Goal: Check status: Check status

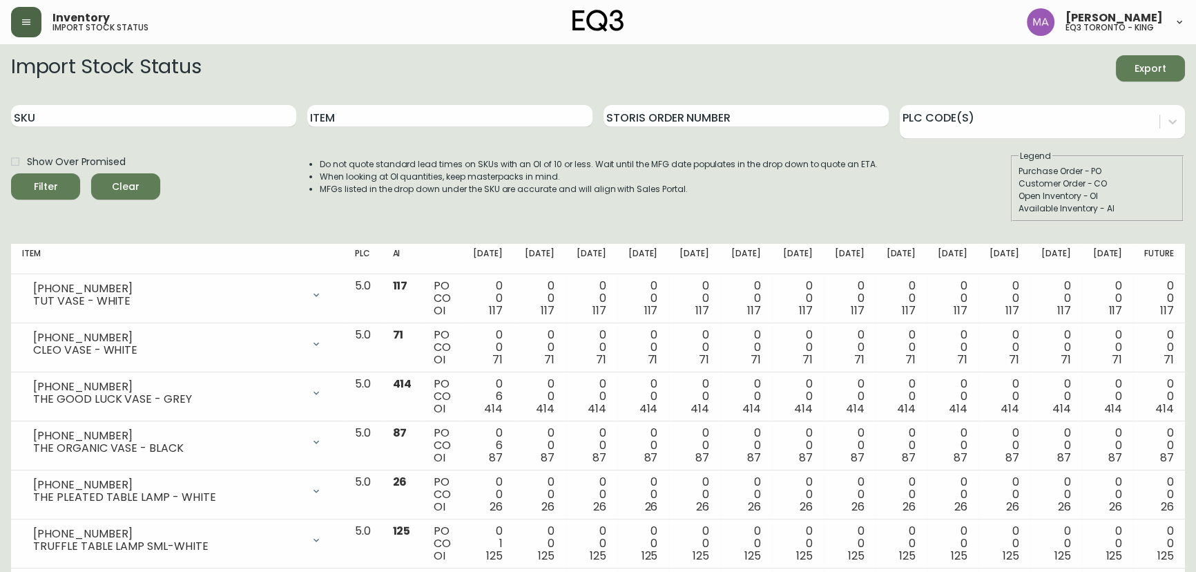
click at [24, 30] on button "button" at bounding box center [26, 22] width 30 height 30
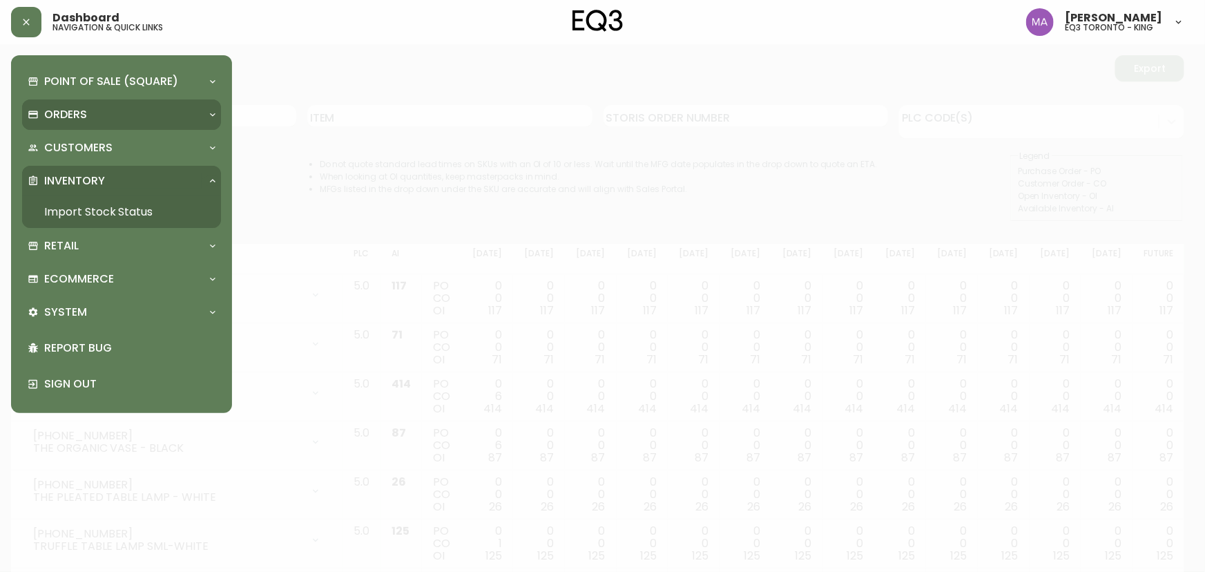
click at [72, 115] on p "Orders" at bounding box center [65, 114] width 43 height 15
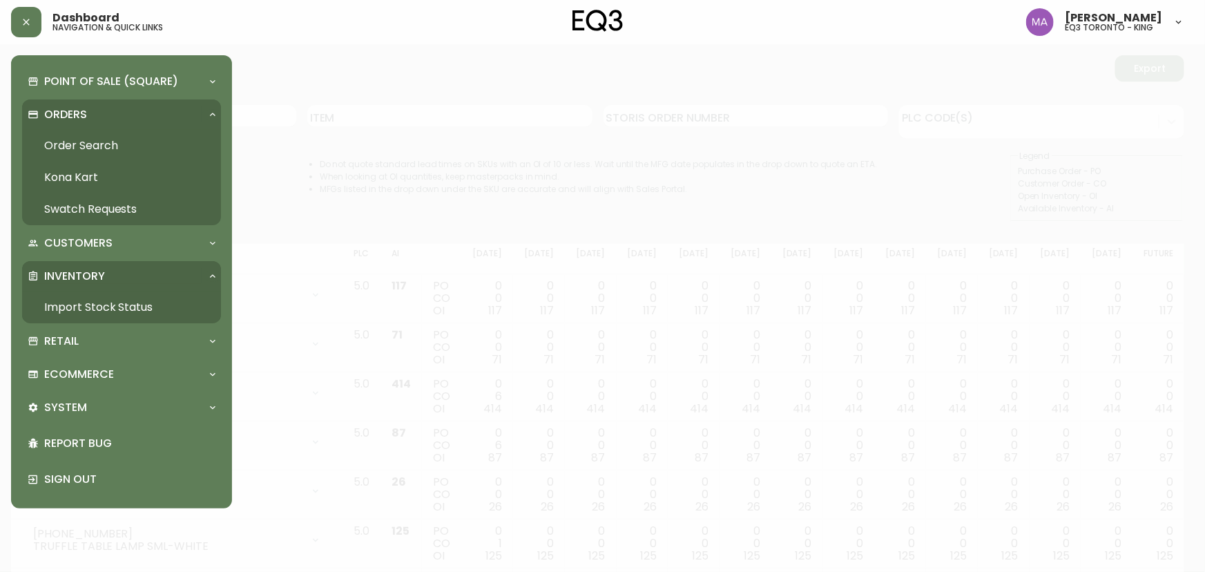
click at [67, 146] on link "Order Search" at bounding box center [121, 146] width 199 height 32
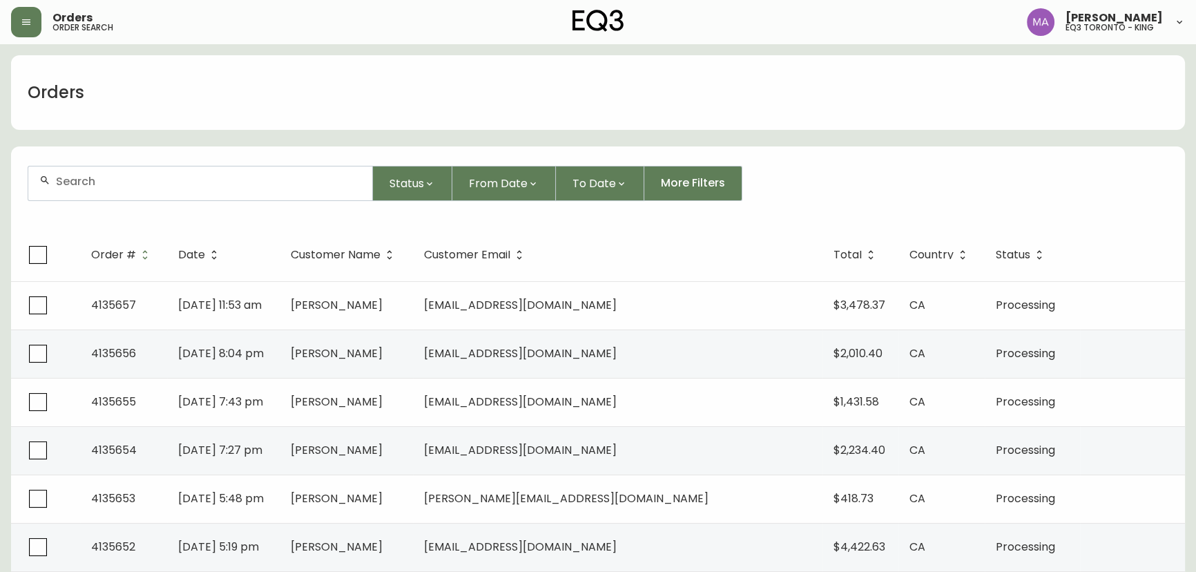
click at [131, 186] on input "text" at bounding box center [208, 181] width 305 height 13
paste input "[EMAIL_ADDRESS][DOMAIN_NAME]"
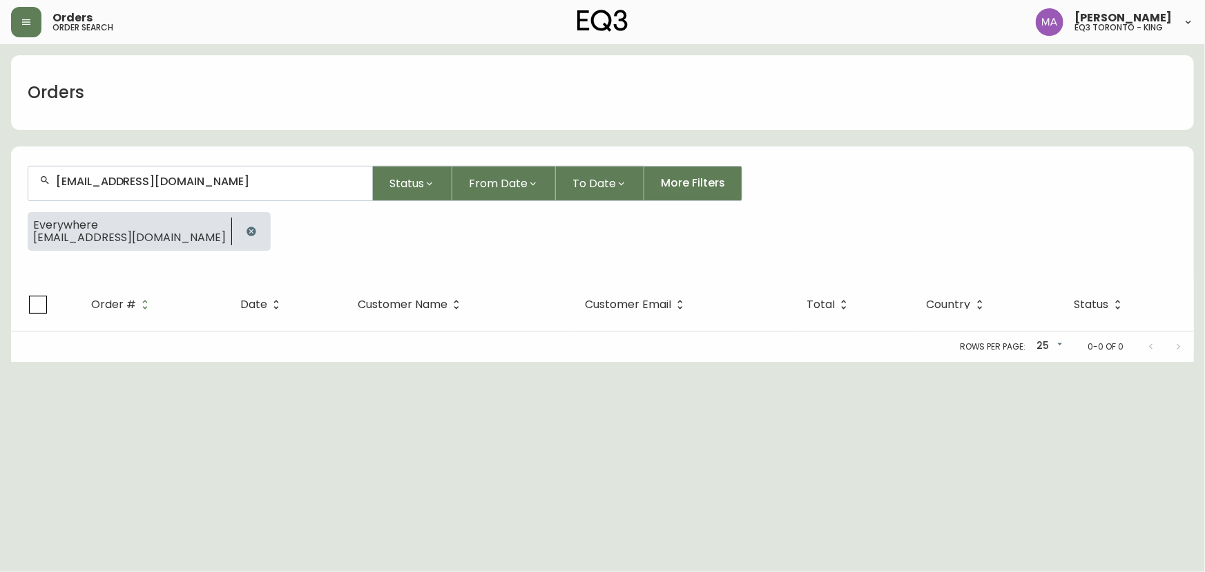
type input "[EMAIL_ADDRESS][DOMAIN_NAME]"
